Goal: Task Accomplishment & Management: Manage account settings

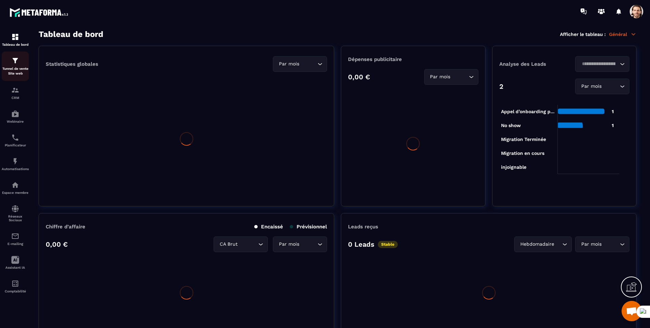
click at [15, 65] on div "Tunnel de vente Site web" at bounding box center [15, 66] width 27 height 19
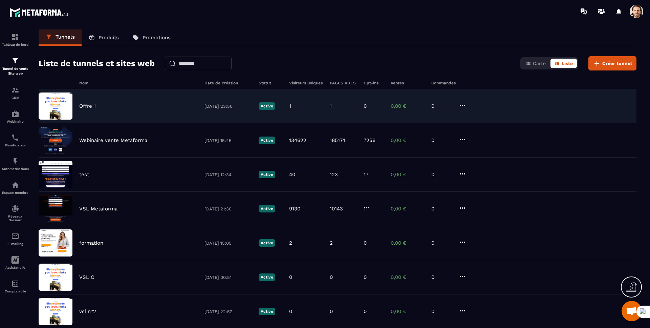
click at [106, 100] on div "Offre 1 [DATE] 23:50 Active 1 1 0 0,00 € 0" at bounding box center [338, 106] width 598 height 34
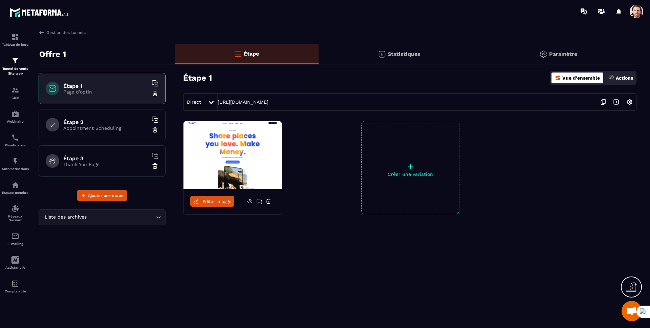
click at [99, 132] on div "Étape 2 Appointment Scheduling" at bounding box center [102, 124] width 127 height 31
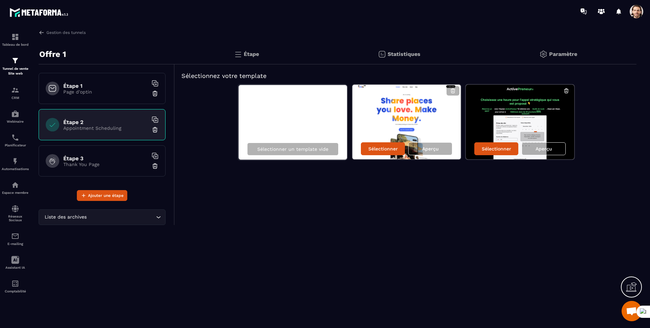
click at [96, 90] on p "Page d'optin" at bounding box center [105, 91] width 85 height 5
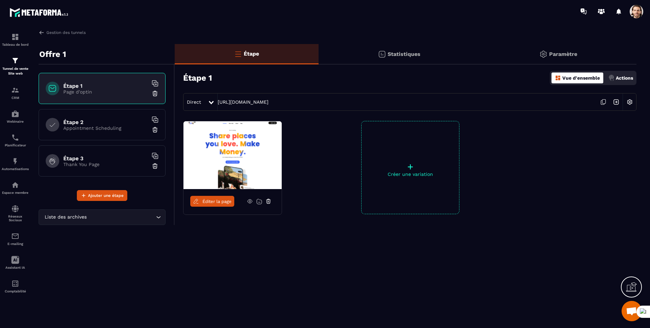
click at [640, 10] on span at bounding box center [637, 12] width 14 height 14
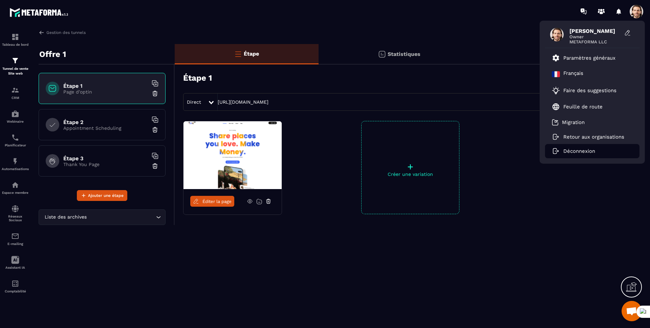
click at [577, 149] on p "Déconnexion" at bounding box center [579, 151] width 32 height 6
